Goal: Information Seeking & Learning: Learn about a topic

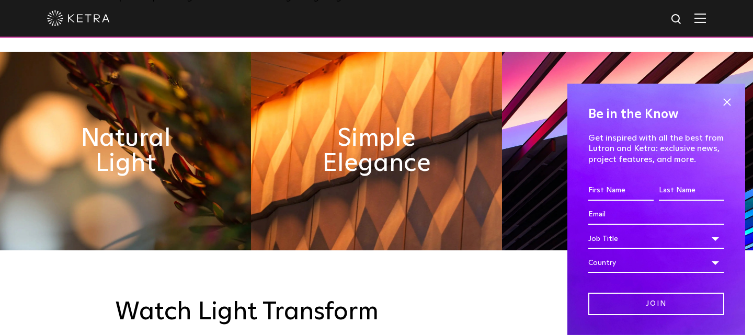
scroll to position [454, 0]
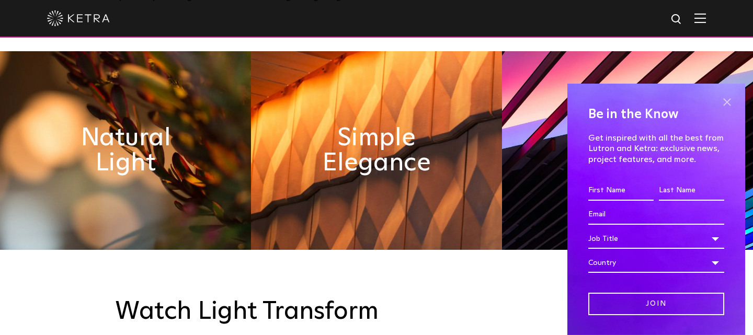
click at [727, 101] on span at bounding box center [727, 102] width 16 height 16
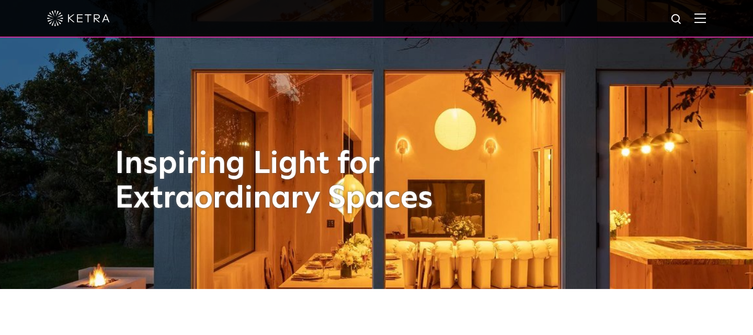
scroll to position [0, 0]
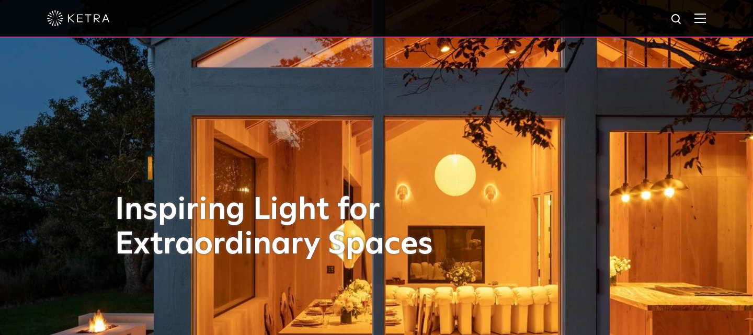
click at [701, 18] on img at bounding box center [701, 18] width 12 height 10
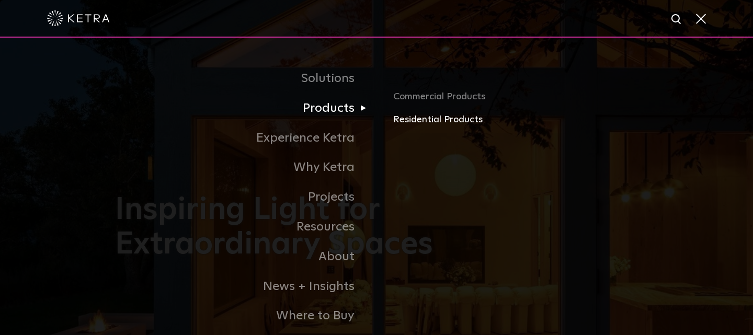
click at [416, 121] on link "Residential Products" at bounding box center [515, 119] width 245 height 15
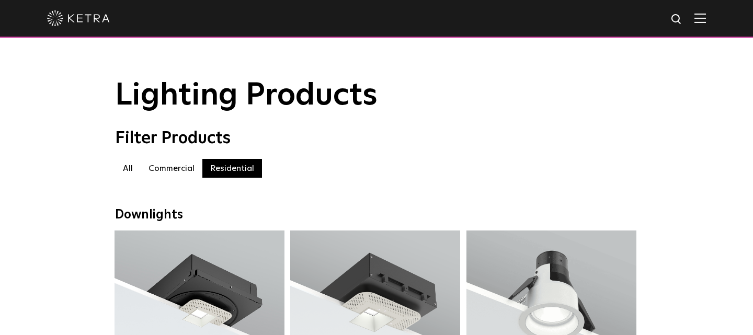
click at [169, 168] on label "Commercial" at bounding box center [172, 168] width 62 height 19
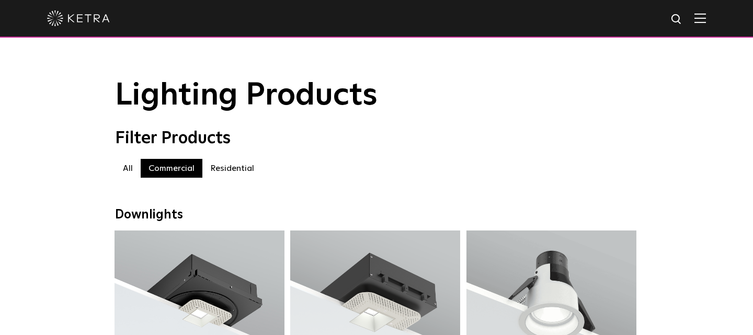
click at [169, 168] on label "Commercial" at bounding box center [172, 168] width 62 height 19
click at [234, 172] on label "Residential" at bounding box center [232, 168] width 60 height 19
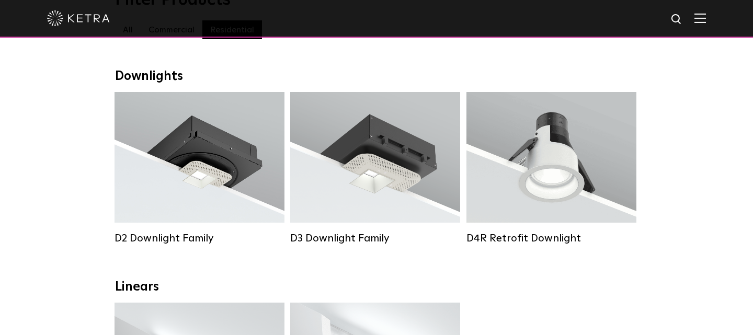
scroll to position [139, 0]
